Goal: Task Accomplishment & Management: Use online tool/utility

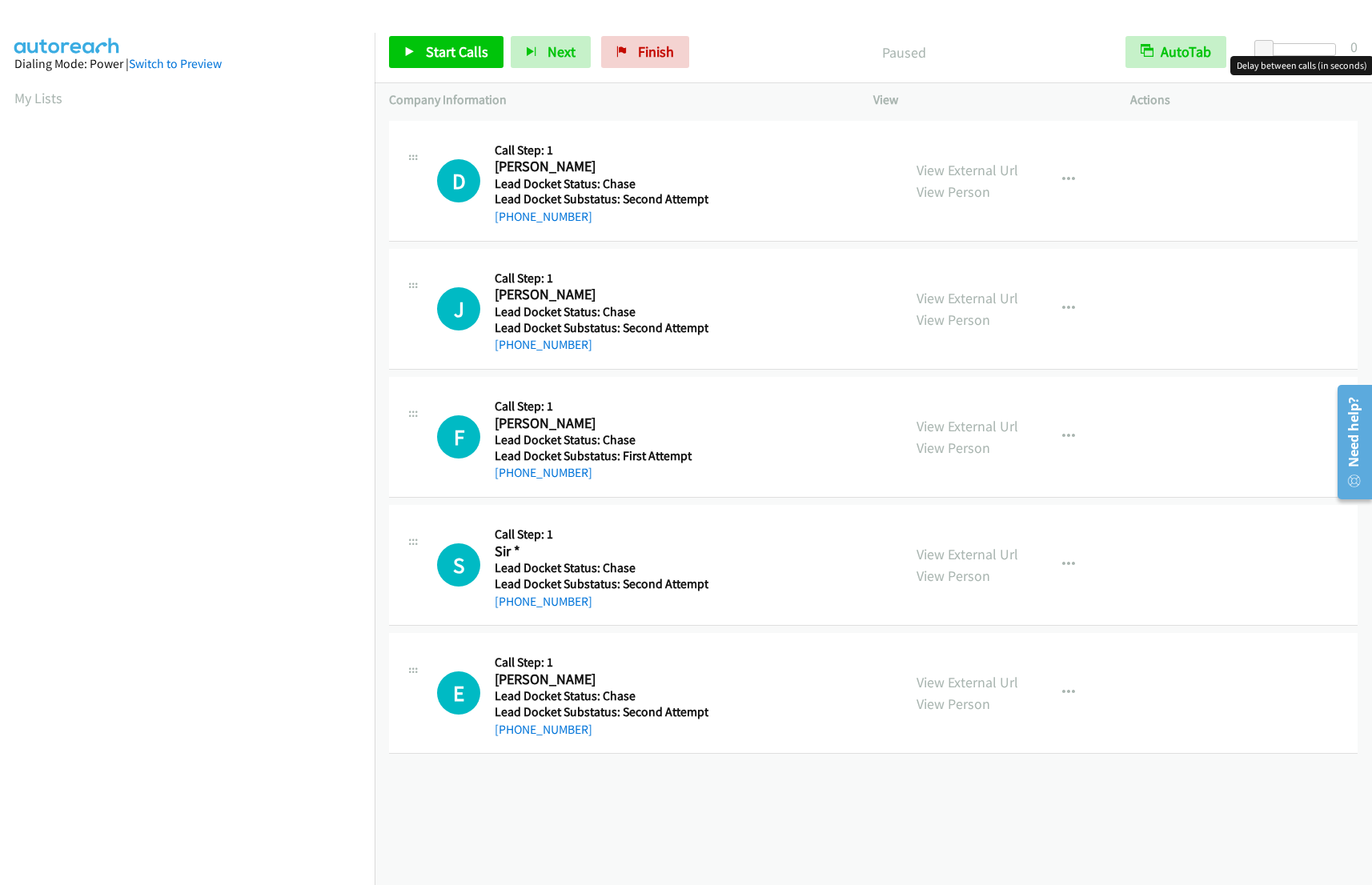
click at [1292, 45] on div at bounding box center [1299, 50] width 74 height 13
drag, startPoint x: 1295, startPoint y: 45, endPoint x: 1315, endPoint y: 45, distance: 20.0
click at [1315, 45] on div at bounding box center [1292, 50] width 74 height 13
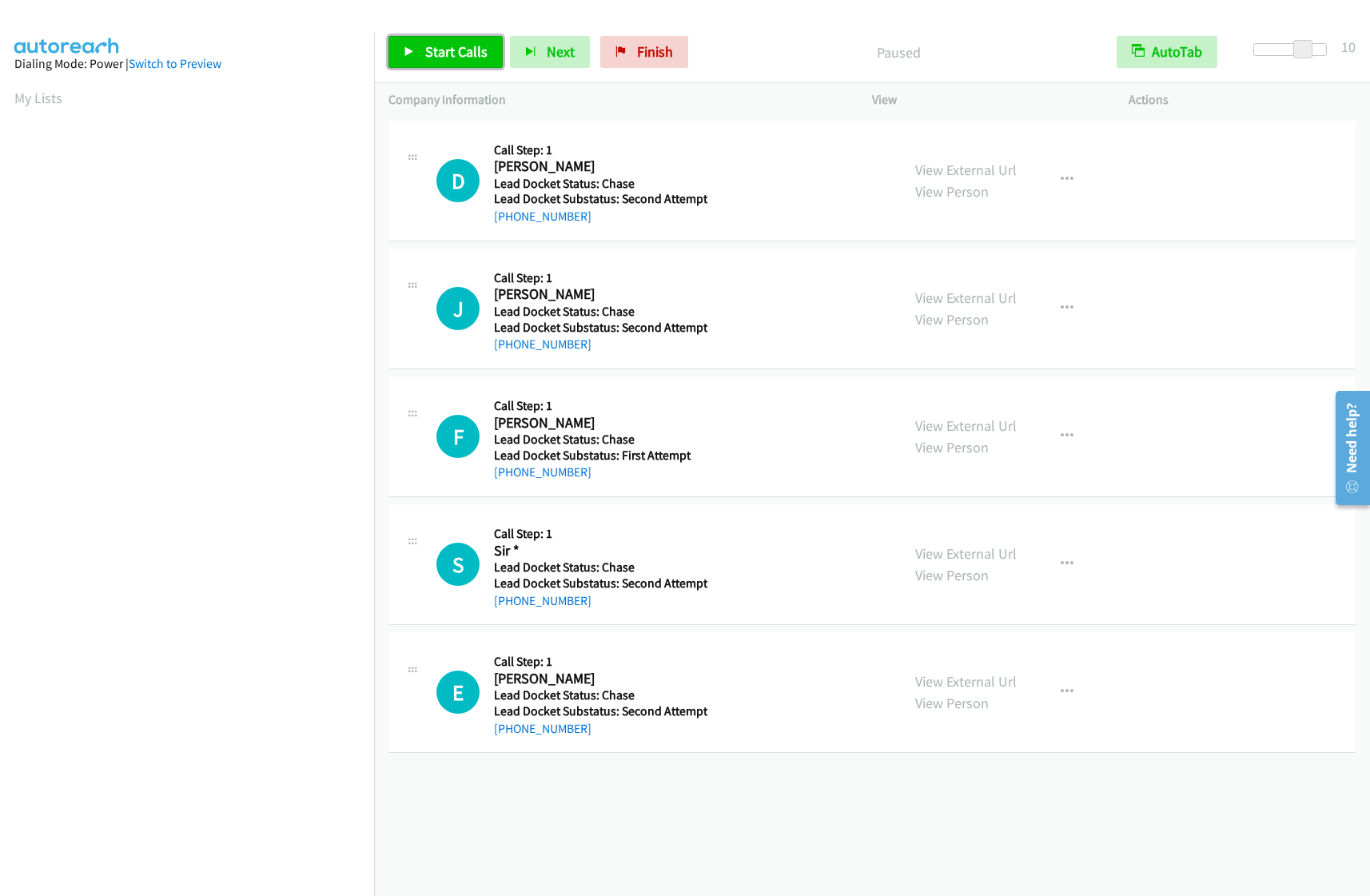
click at [449, 58] on span "Start Calls" at bounding box center [456, 51] width 63 height 18
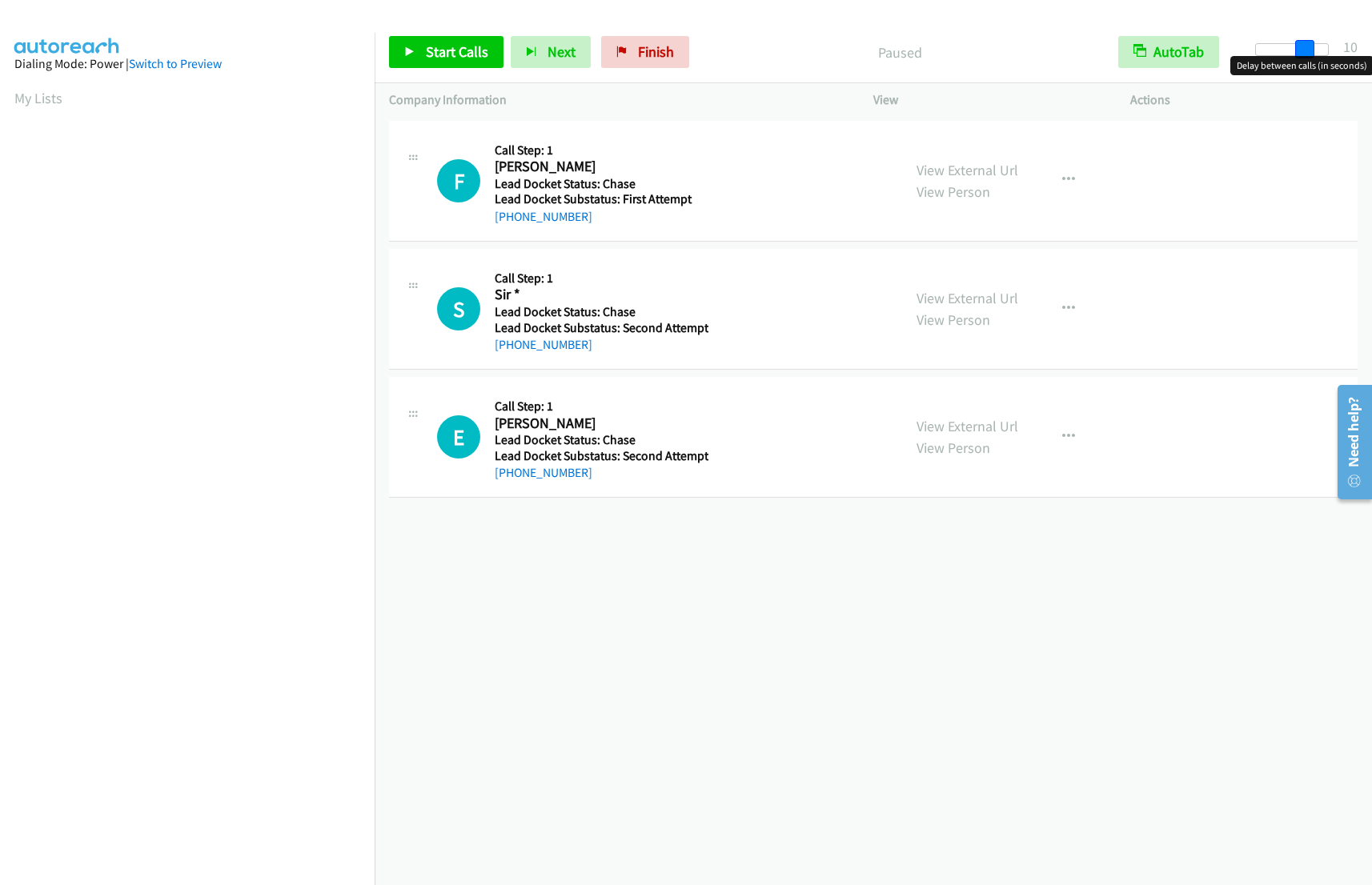
drag, startPoint x: 0, startPoint y: 0, endPoint x: 1315, endPoint y: 50, distance: 1316.0
click at [1315, 50] on div at bounding box center [1292, 50] width 74 height 13
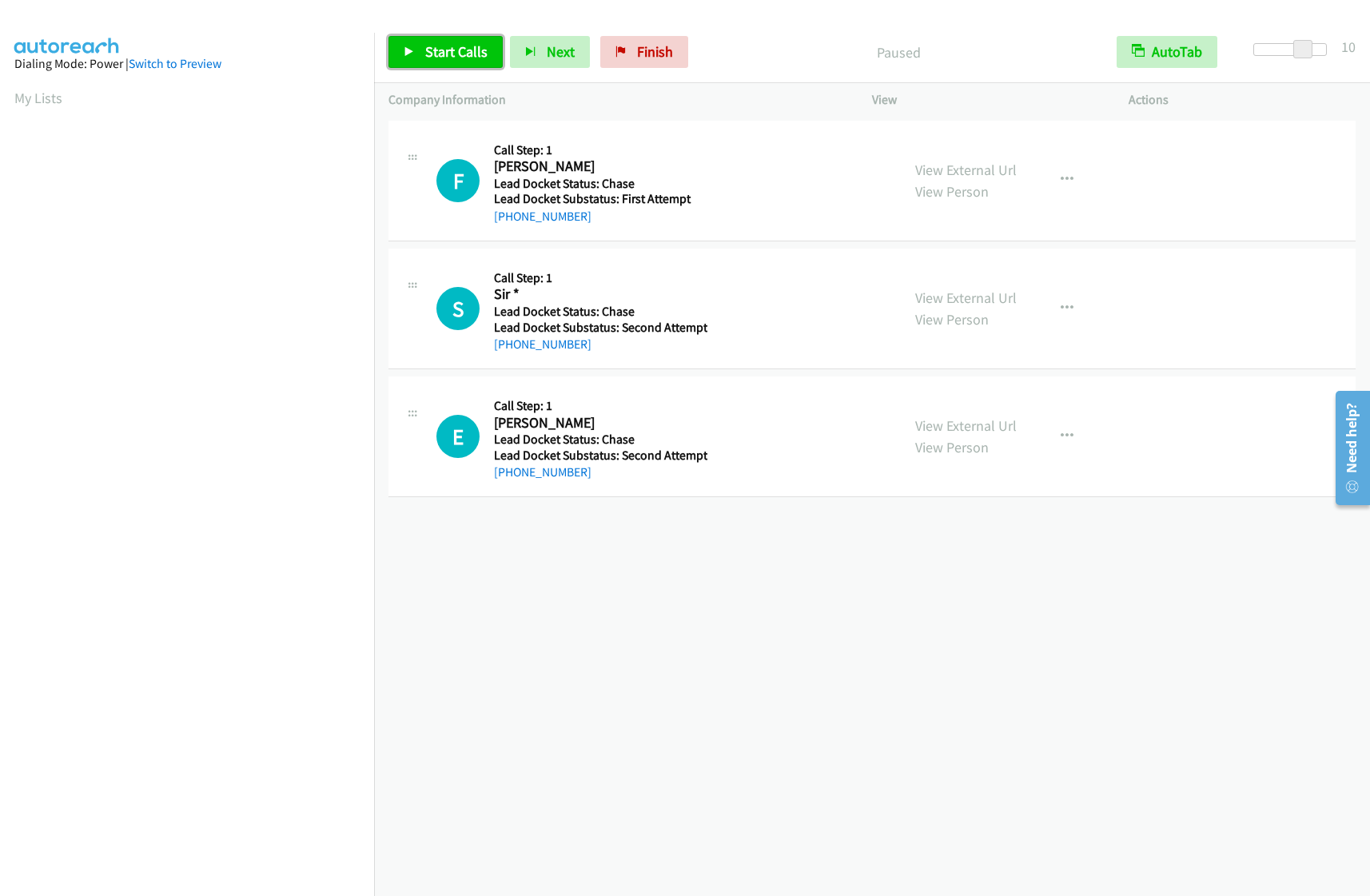
click at [462, 54] on span "Start Calls" at bounding box center [456, 51] width 63 height 18
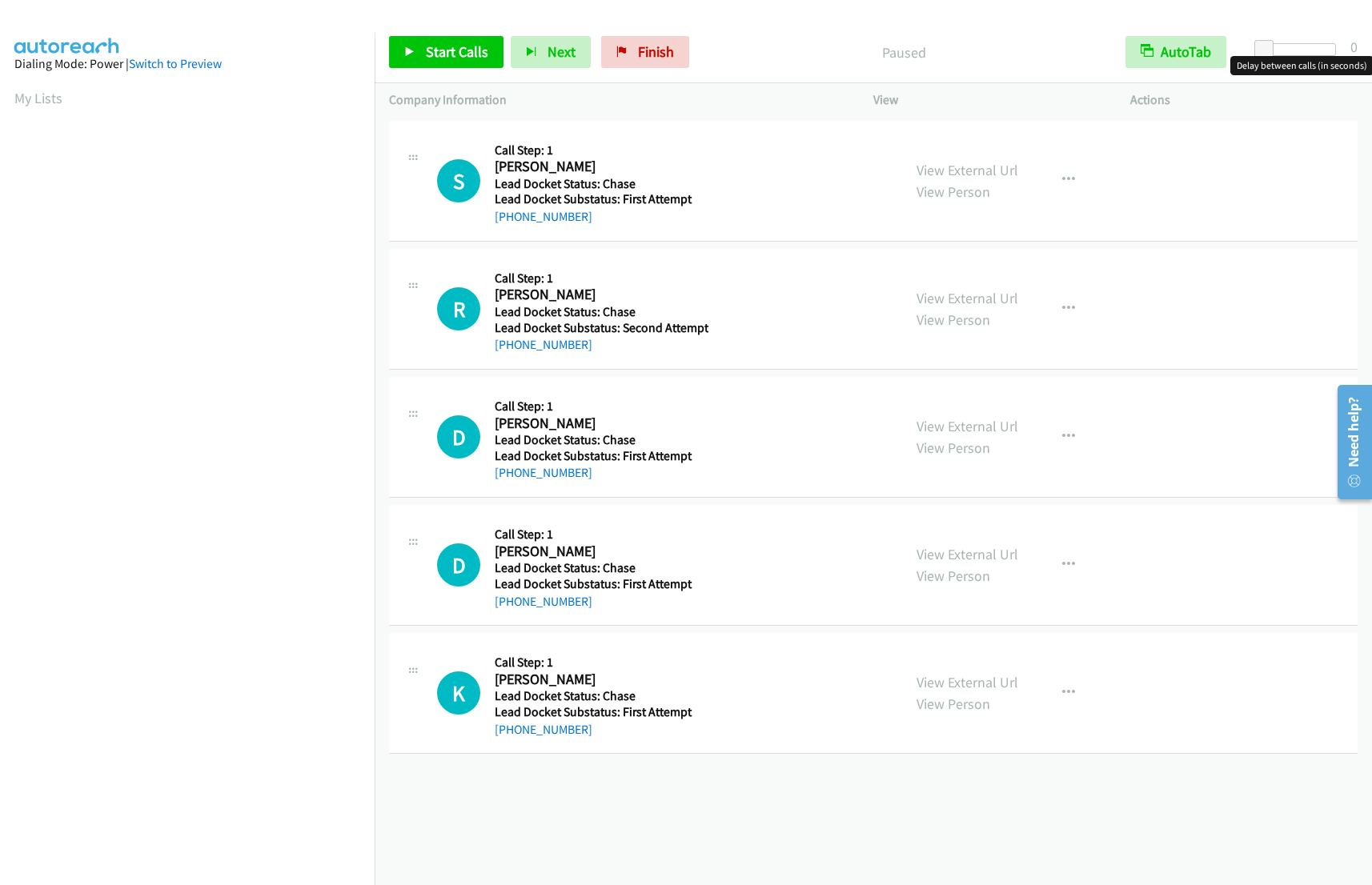
click at [1295, 48] on div at bounding box center [1299, 50] width 74 height 13
drag, startPoint x: 1298, startPoint y: 47, endPoint x: 1313, endPoint y: 47, distance: 15.0
click at [1313, 47] on span at bounding box center [1305, 50] width 19 height 19
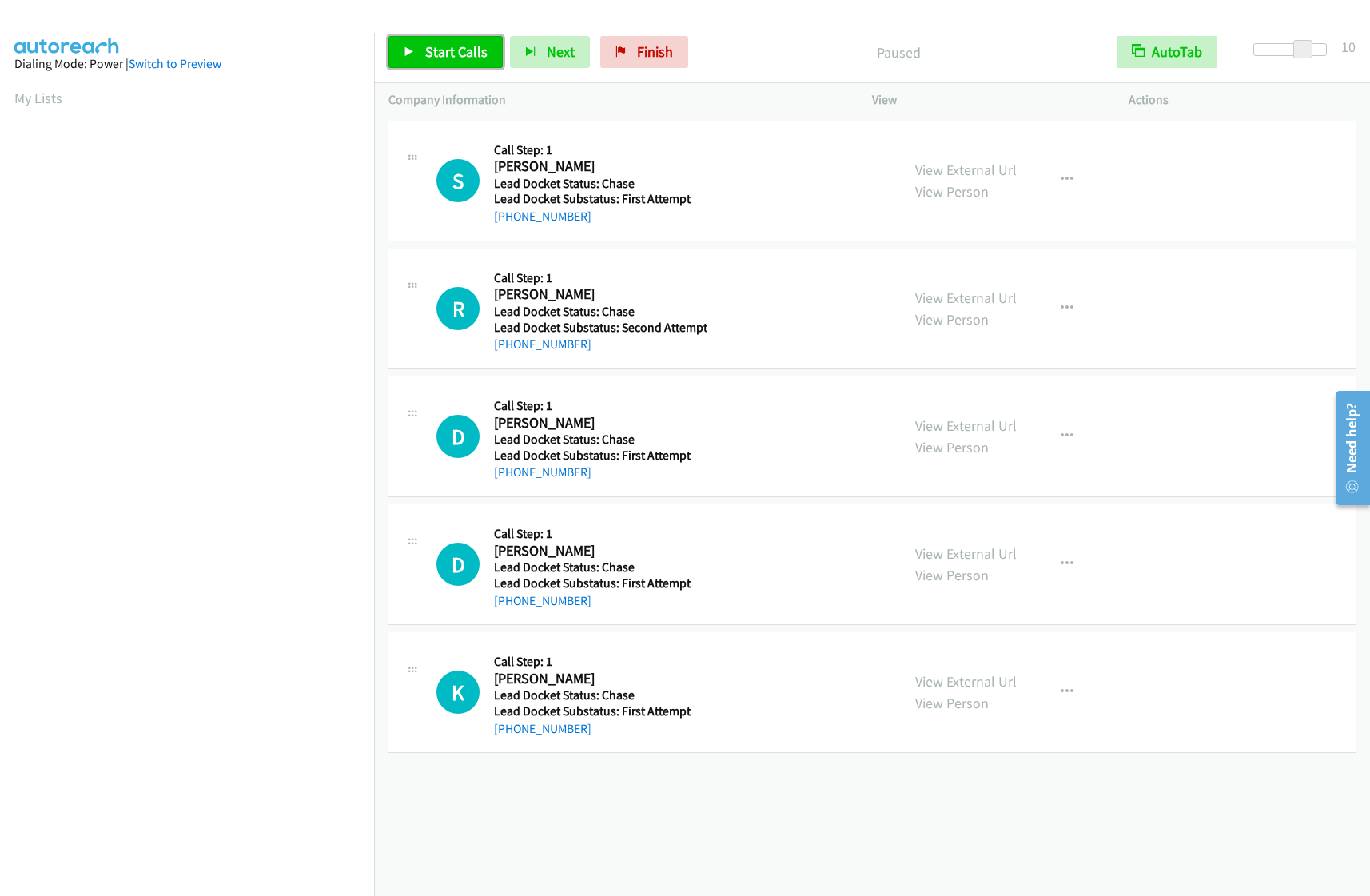
click at [446, 47] on span "Start Calls" at bounding box center [456, 51] width 63 height 18
